Goal: Use online tool/utility

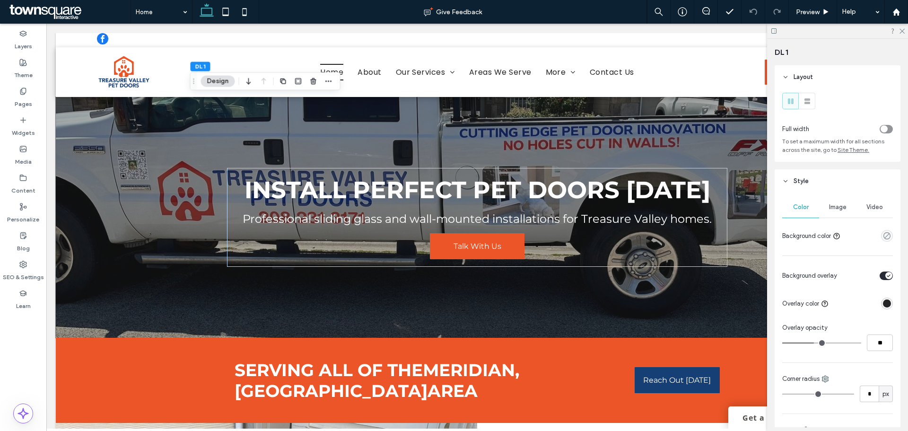
click at [843, 208] on span "Image" at bounding box center [837, 207] width 17 height 8
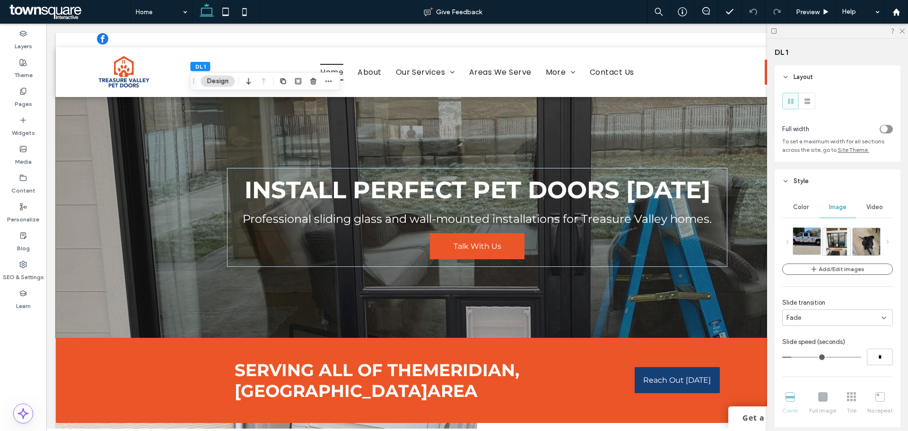
click at [813, 240] on img at bounding box center [811, 240] width 36 height 27
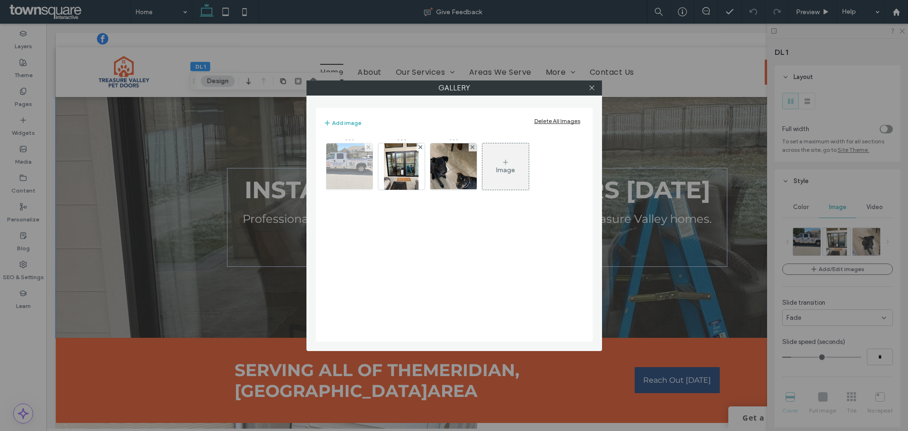
click at [356, 176] on img at bounding box center [349, 166] width 62 height 46
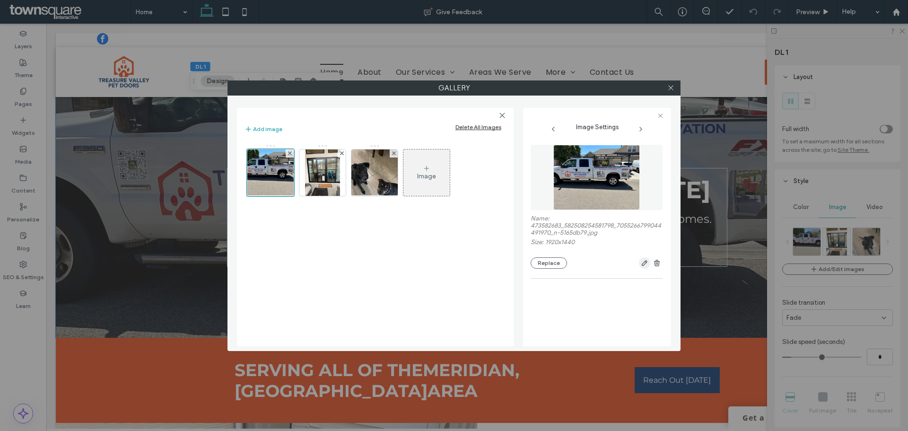
click at [644, 260] on icon "button" at bounding box center [644, 263] width 8 height 8
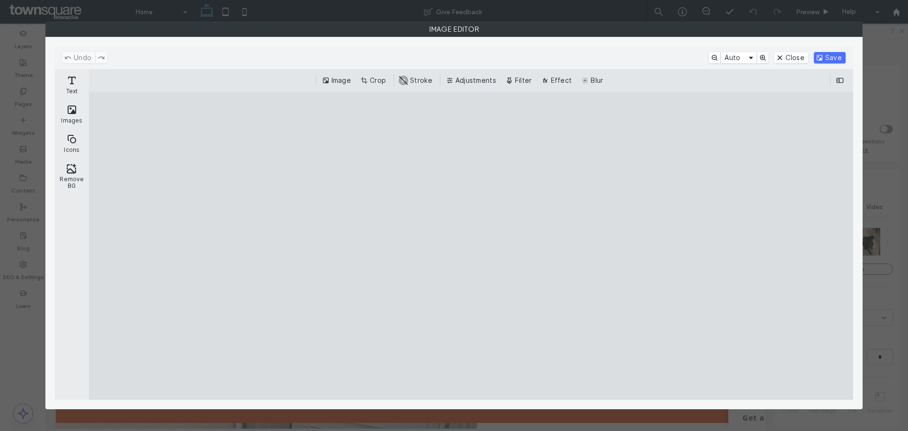
drag, startPoint x: 371, startPoint y: 210, endPoint x: 450, endPoint y: 212, distance: 79.4
click at [471, 245] on cesdk-canvas "Editor canvas" at bounding box center [471, 245] width 0 height 0
click at [369, 75] on button "Crop" at bounding box center [373, 80] width 31 height 11
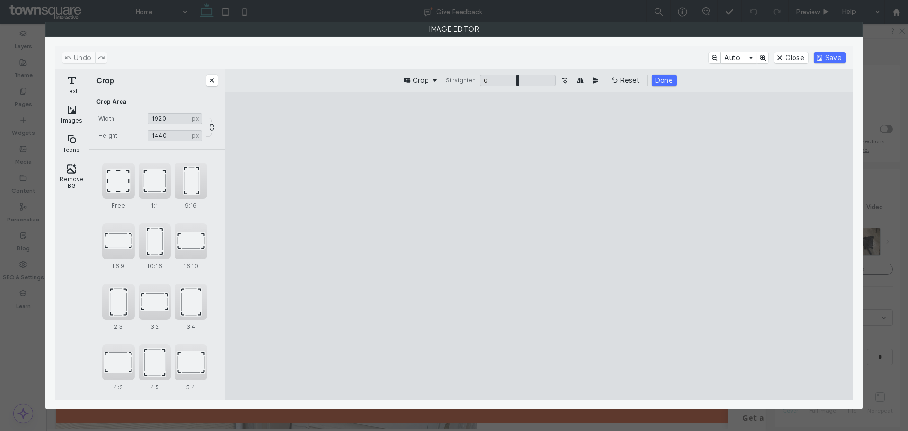
drag, startPoint x: 374, startPoint y: 248, endPoint x: 349, endPoint y: 245, distance: 24.7
click at [539, 245] on cesdk-canvas "Editor canvas" at bounding box center [539, 245] width 0 height 0
type input "****"
drag, startPoint x: 705, startPoint y: 246, endPoint x: 670, endPoint y: 247, distance: 35.0
click at [539, 245] on cesdk-canvas "Editor canvas" at bounding box center [539, 245] width 0 height 0
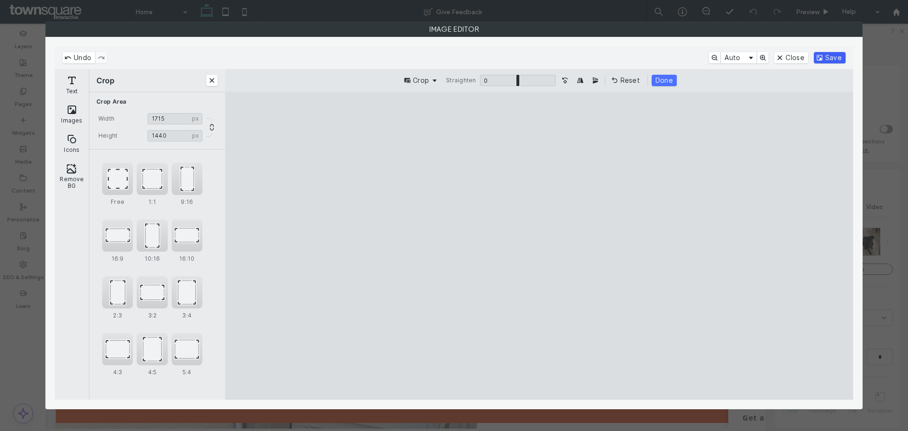
click at [825, 54] on button "Save" at bounding box center [829, 57] width 32 height 11
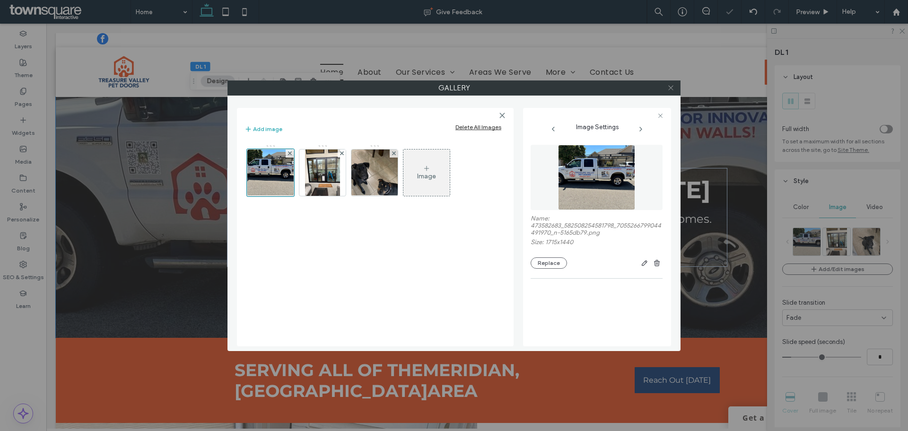
click at [672, 91] on icon at bounding box center [670, 87] width 7 height 7
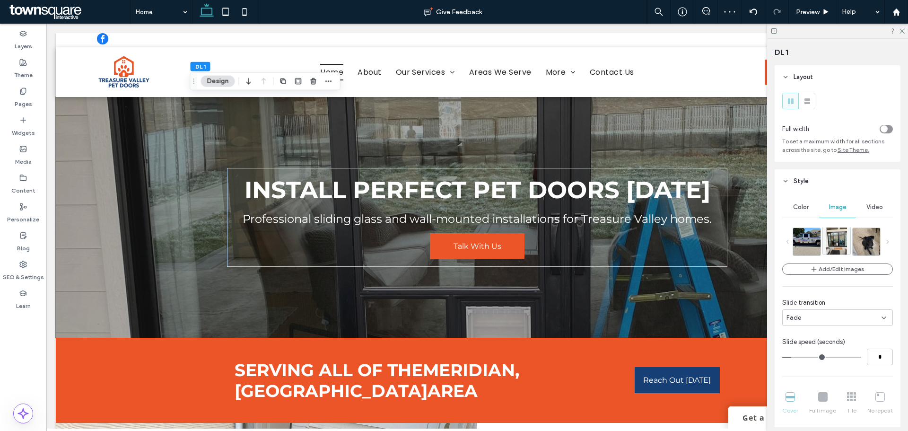
click at [832, 235] on img at bounding box center [836, 240] width 21 height 27
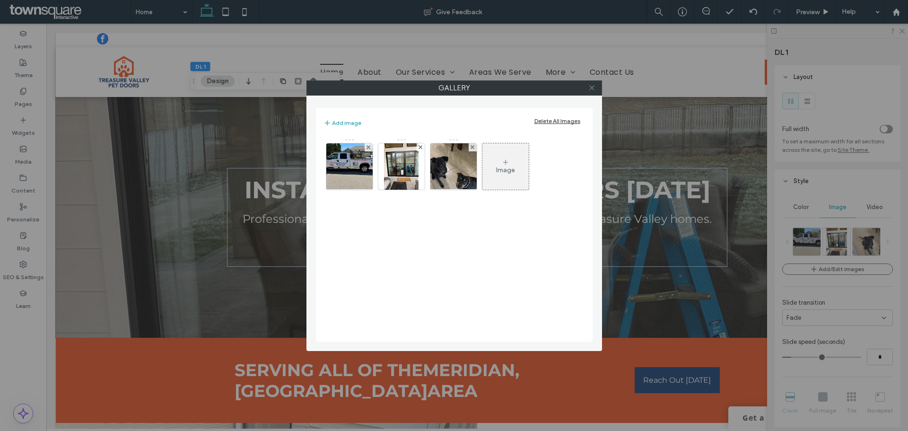
click at [590, 83] on span at bounding box center [591, 88] width 7 height 14
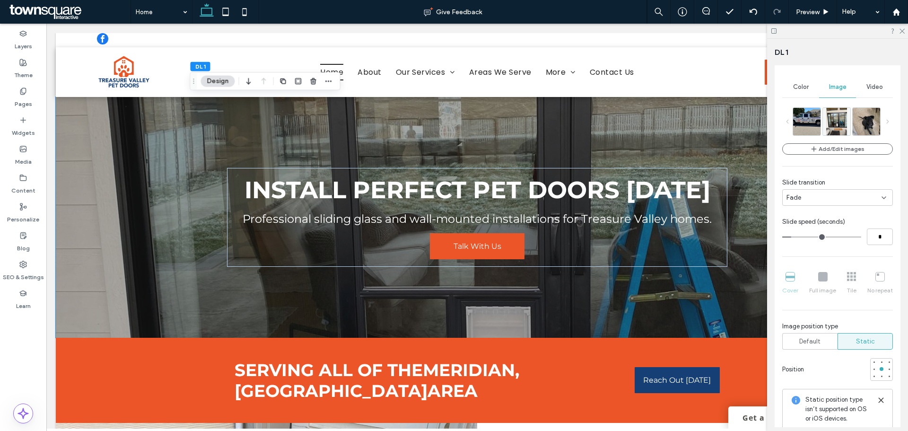
scroll to position [142, 0]
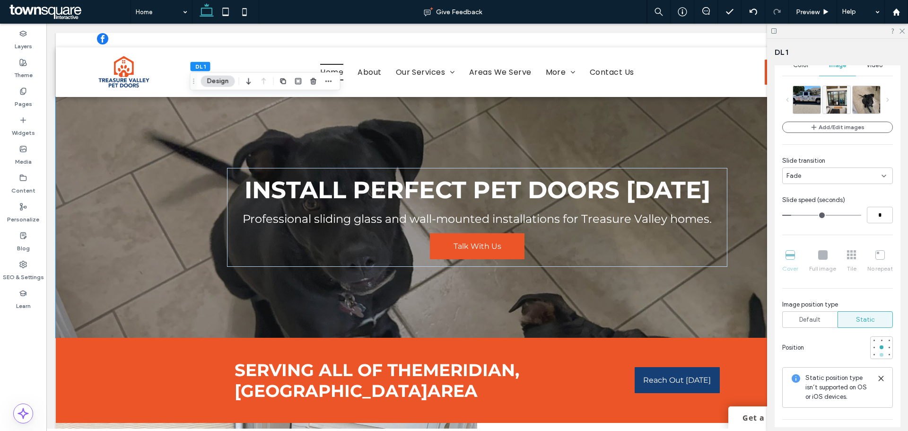
click at [878, 356] on div at bounding box center [881, 354] width 7 height 7
click at [824, 320] on div "Default" at bounding box center [809, 319] width 43 height 16
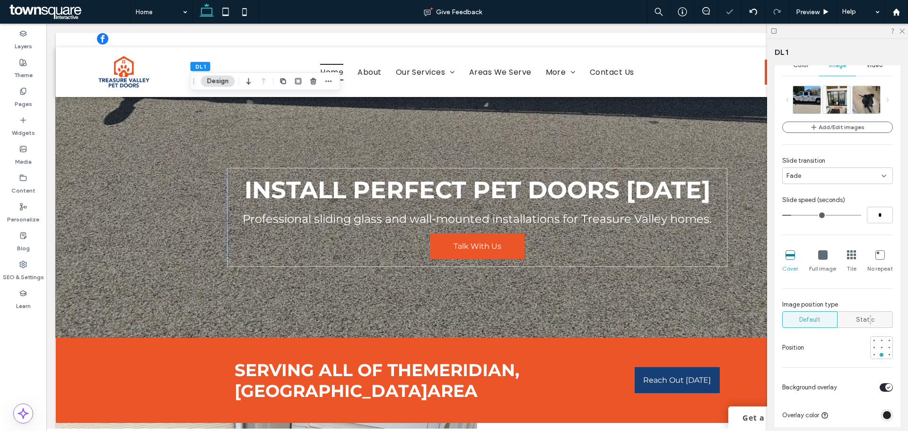
click at [865, 323] on span "Static" at bounding box center [865, 319] width 19 height 9
click at [857, 319] on span "Static" at bounding box center [865, 319] width 19 height 9
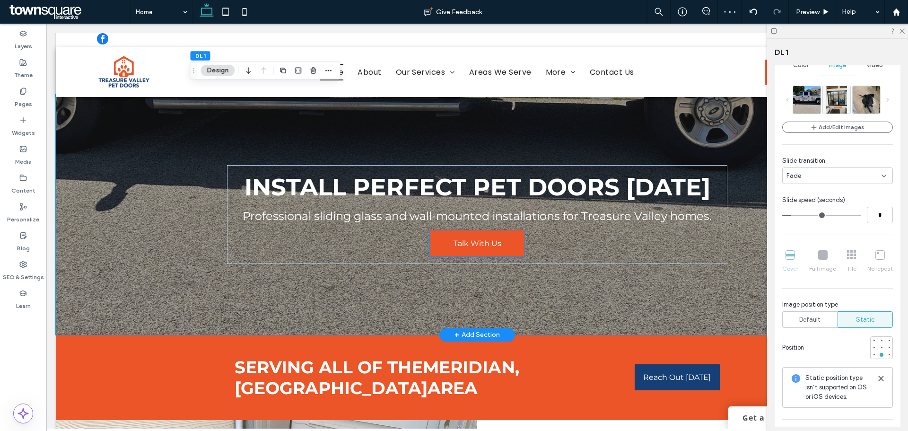
scroll to position [0, 0]
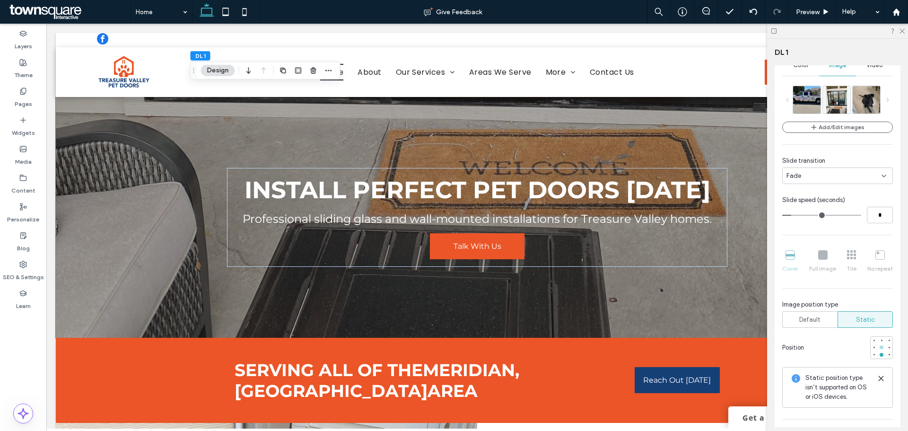
click at [878, 344] on div at bounding box center [881, 347] width 7 height 7
click at [879, 339] on div at bounding box center [881, 340] width 4 height 4
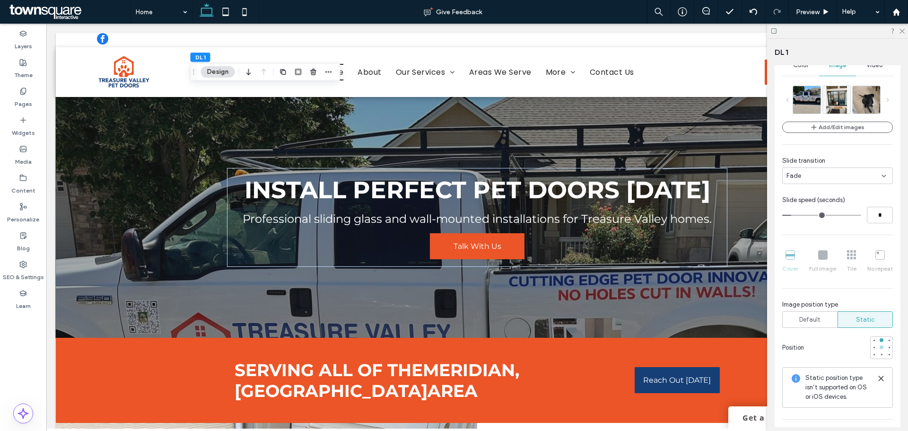
click at [878, 349] on div at bounding box center [881, 347] width 7 height 7
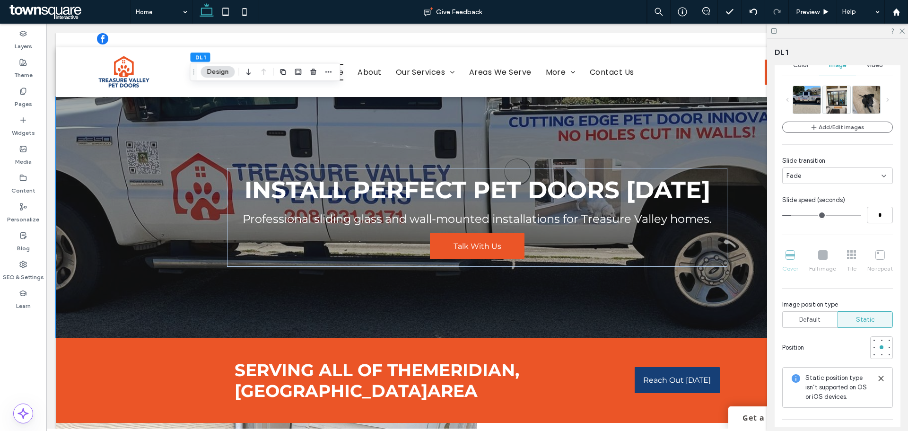
scroll to position [189, 0]
